Goal: Task Accomplishment & Management: Manage account settings

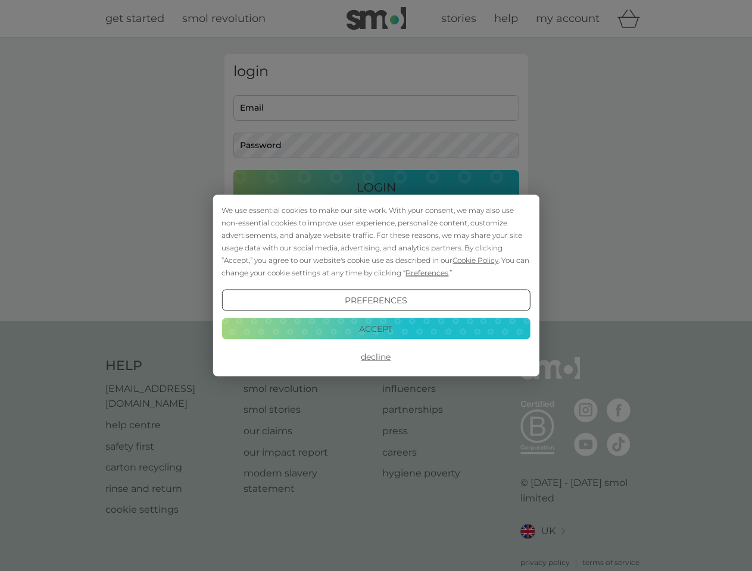
click at [476, 260] on span "Cookie Policy" at bounding box center [475, 260] width 46 height 9
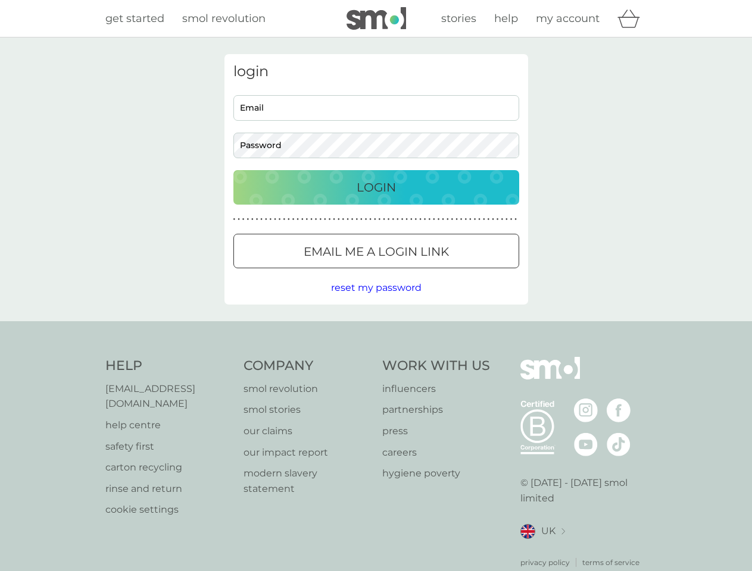
click at [426, 273] on div "login Email Password Login ● ● ● ● ● ● ● ● ● ● ● ● ● ● ● ● ● ● ● ● ● ● ● ● ● ● …" at bounding box center [376, 179] width 304 height 251
click at [376, 301] on div "login Email Password Login ● ● ● ● ● ● ● ● ● ● ● ● ● ● ● ● ● ● ● ● ● ● ● ● ● ● …" at bounding box center [376, 179] width 304 height 251
click at [376, 357] on div "Help [EMAIL_ADDRESS][DOMAIN_NAME] help centre safety first carton recycling rin…" at bounding box center [376, 462] width 542 height 211
click at [376, 329] on div "Help [EMAIL_ADDRESS][DOMAIN_NAME] help centre safety first carton recycling rin…" at bounding box center [376, 462] width 752 height 283
